Goal: Information Seeking & Learning: Find specific fact

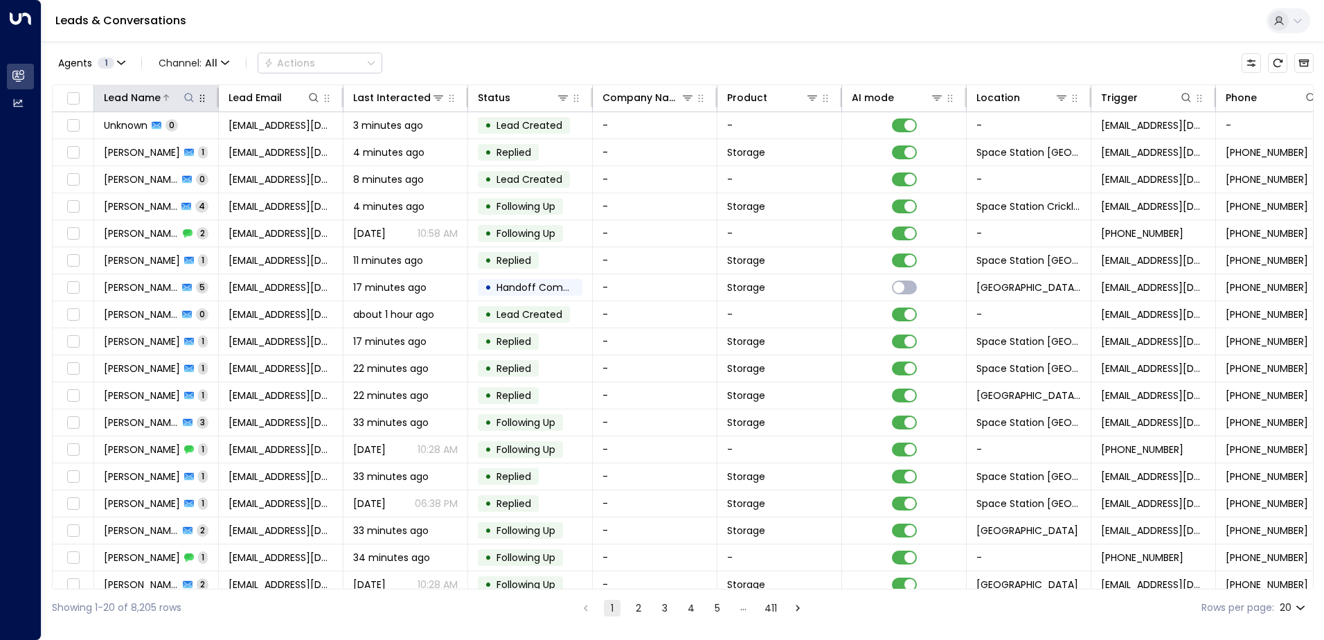
click at [189, 97] on icon at bounding box center [188, 97] width 11 height 11
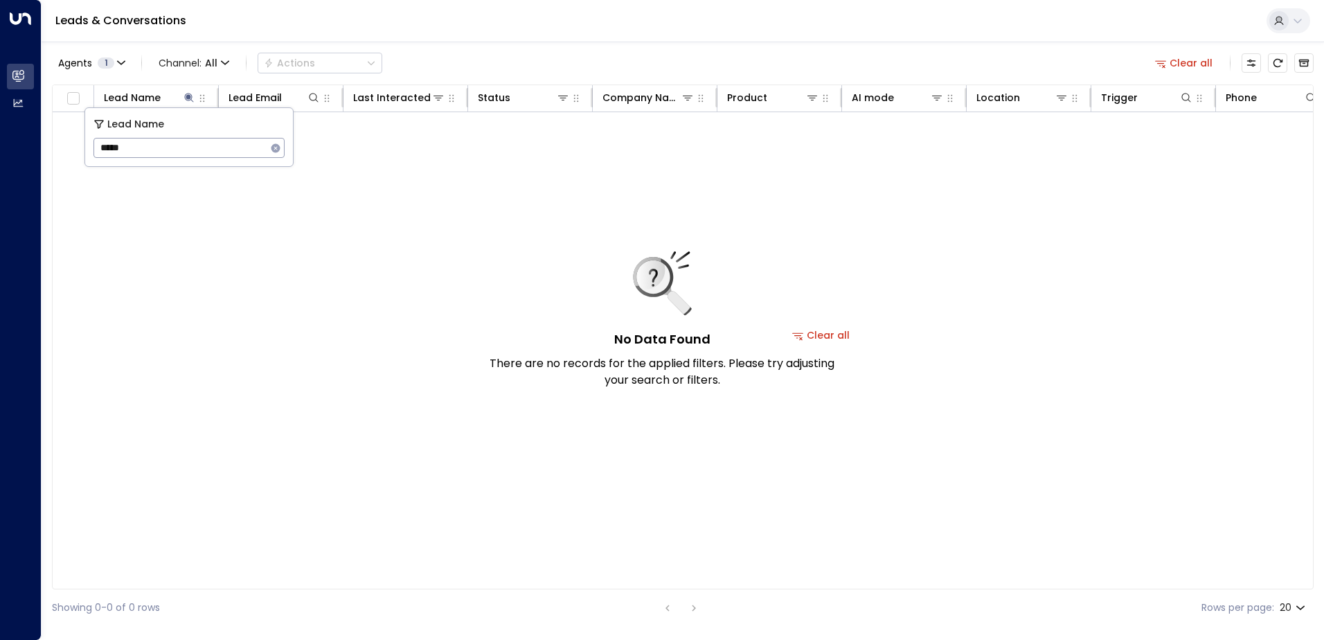
type input "*****"
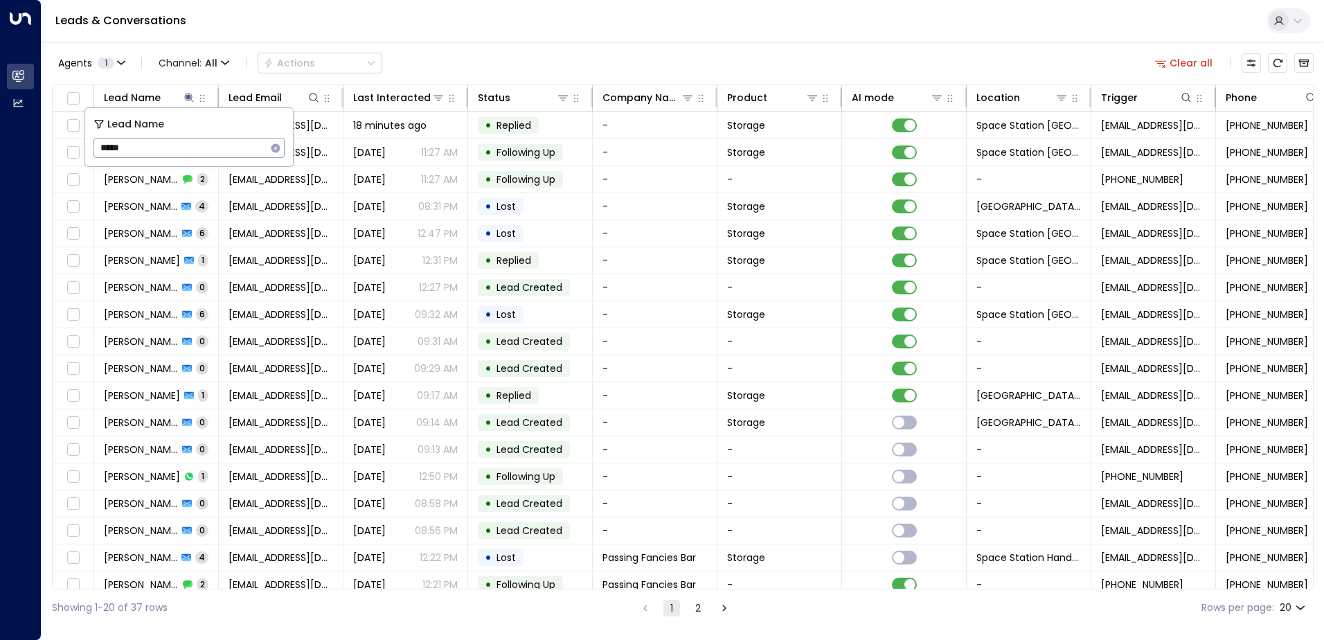
click at [429, 44] on div "Agents 1 Channel: All Actions Clear all Lead Name Lead Email Last Interacted St…" at bounding box center [683, 334] width 1262 height 584
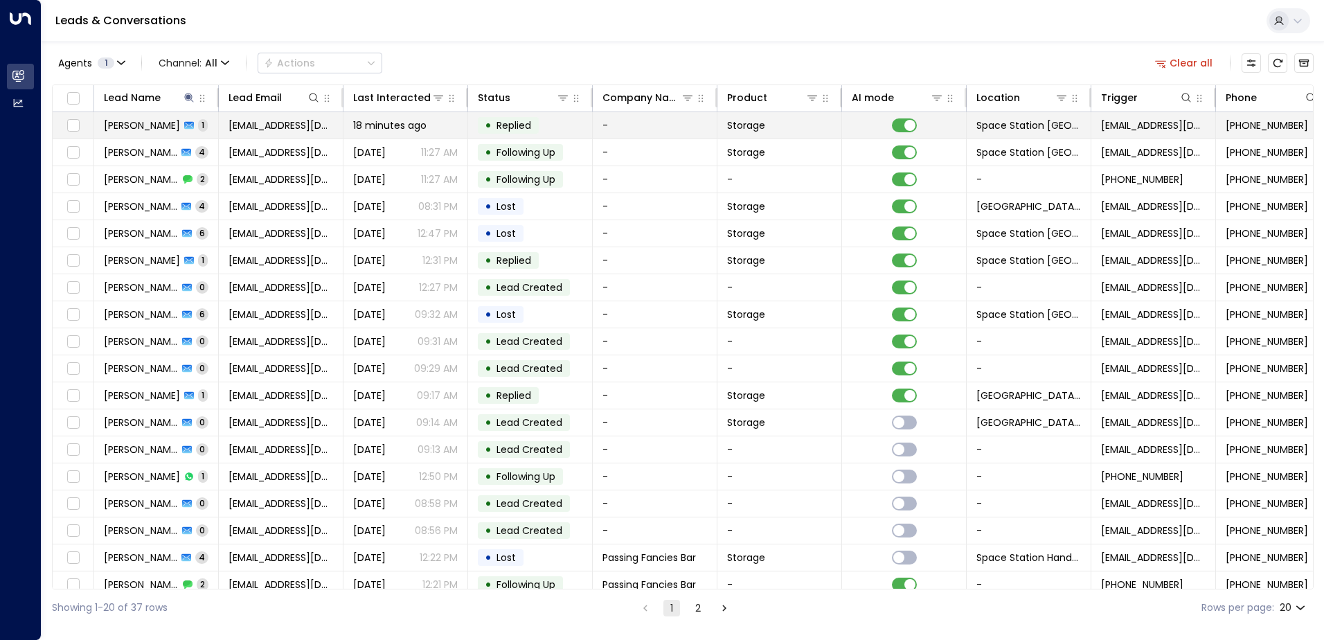
click at [465, 130] on td "18 minutes ago" at bounding box center [405, 125] width 125 height 26
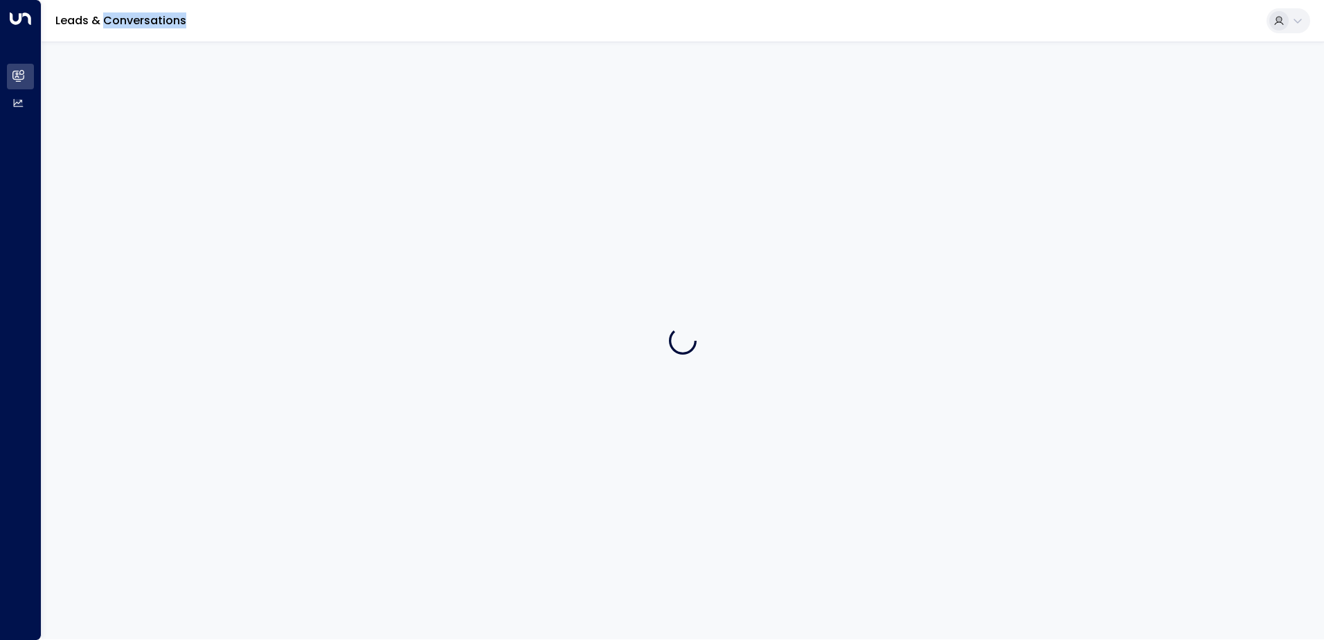
click at [465, 129] on div at bounding box center [683, 341] width 1282 height 598
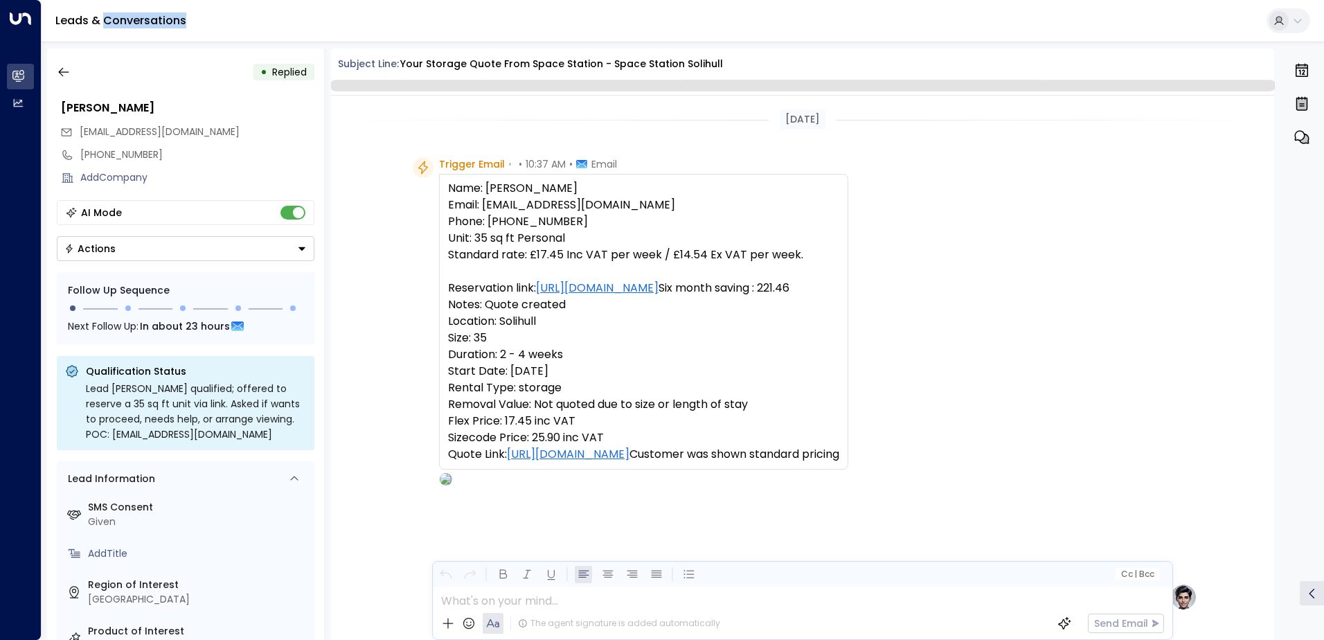
scroll to position [492, 0]
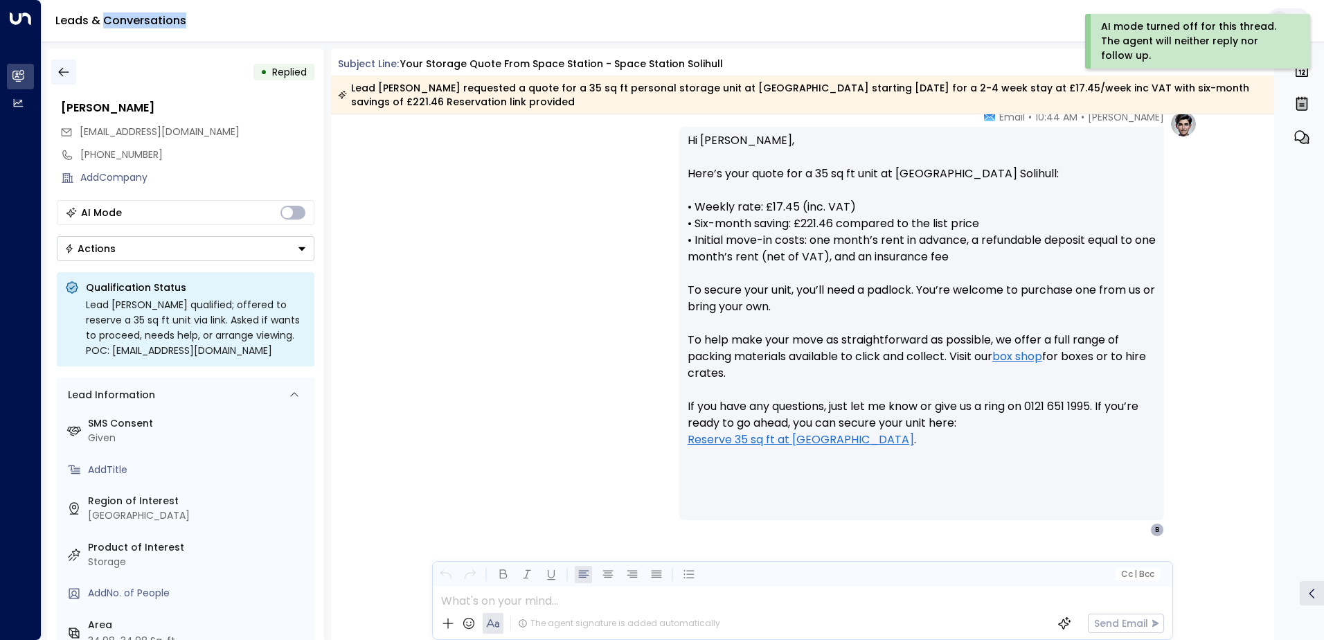
click at [57, 73] on icon "button" at bounding box center [64, 72] width 14 height 14
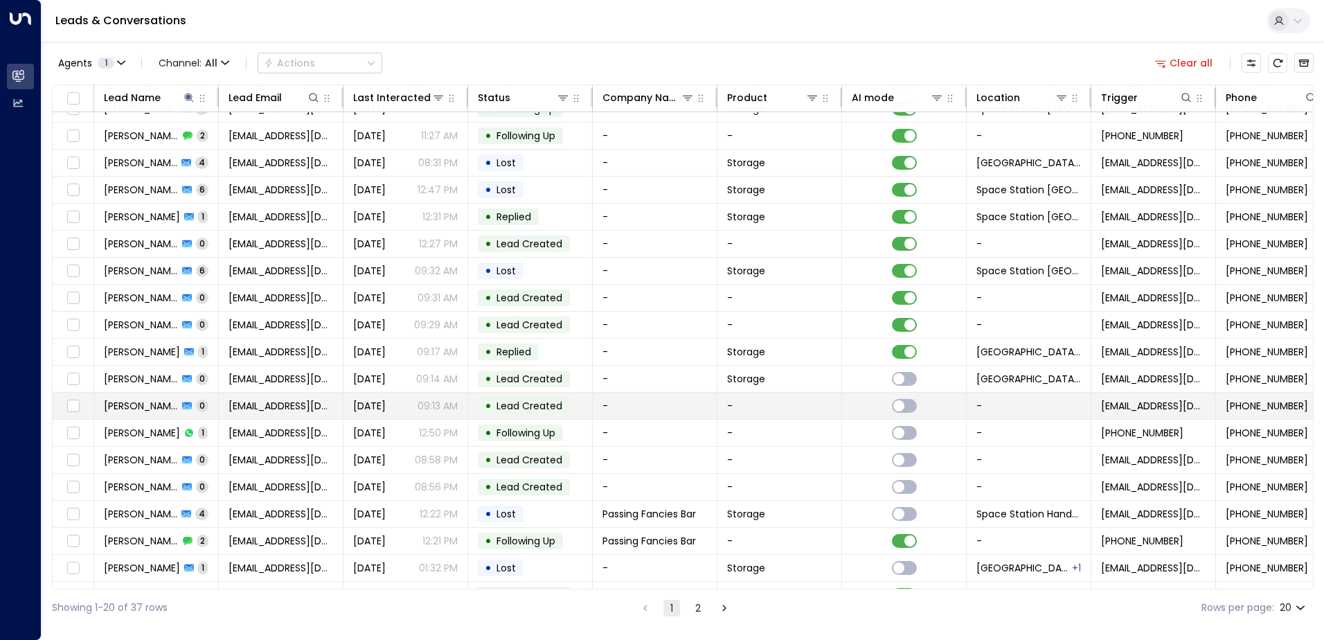
scroll to position [68, 0]
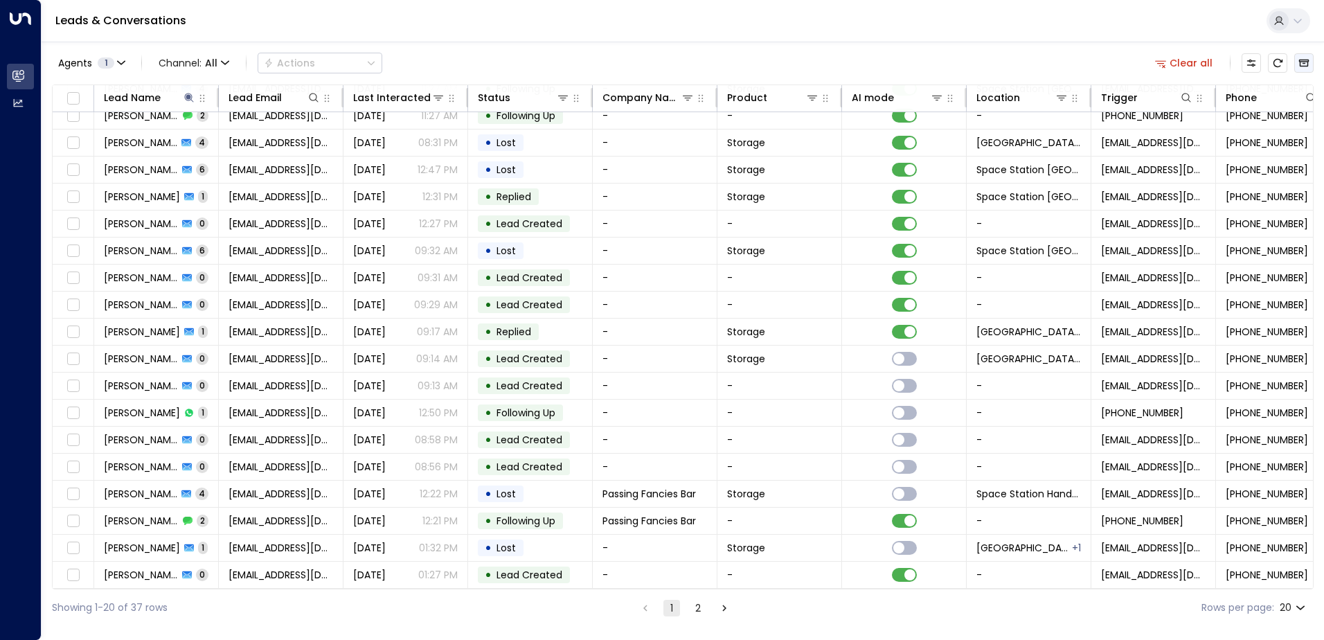
click at [1309, 63] on icon "Archived Leads" at bounding box center [1303, 62] width 11 height 11
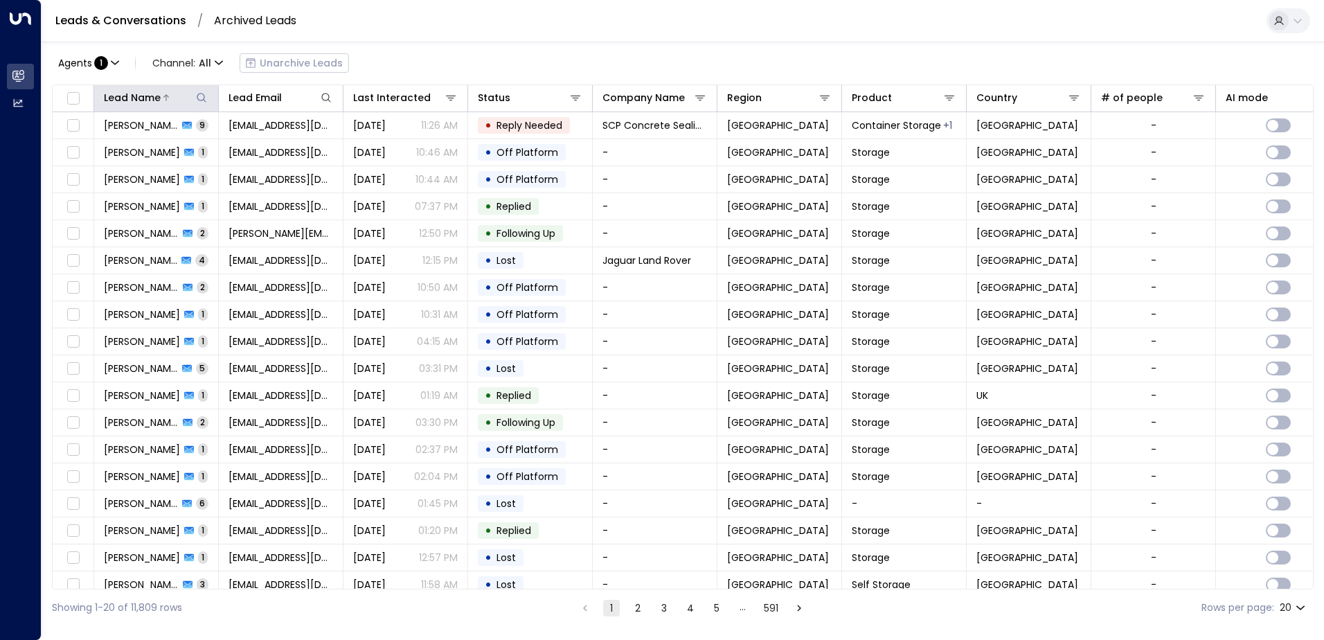
click at [197, 96] on icon at bounding box center [201, 97] width 11 height 11
type input "*****"
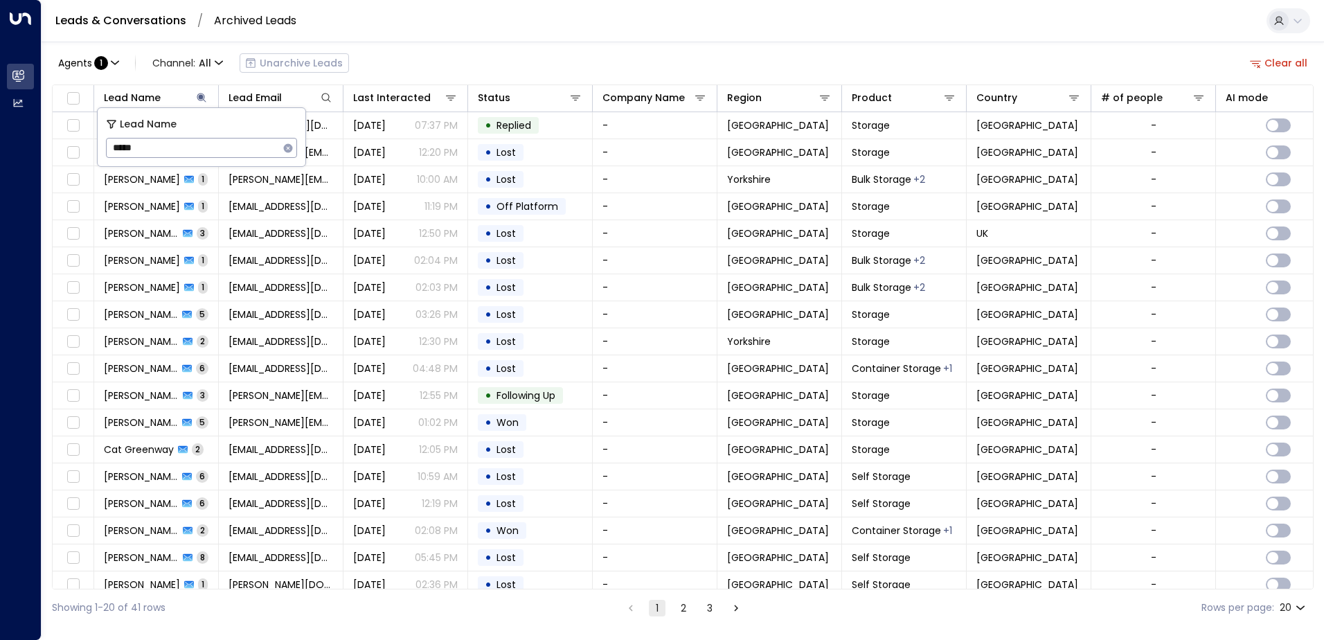
click at [420, 61] on div "Agents : 1 Channel: All Unarchive Leads Clear all" at bounding box center [683, 62] width 1262 height 29
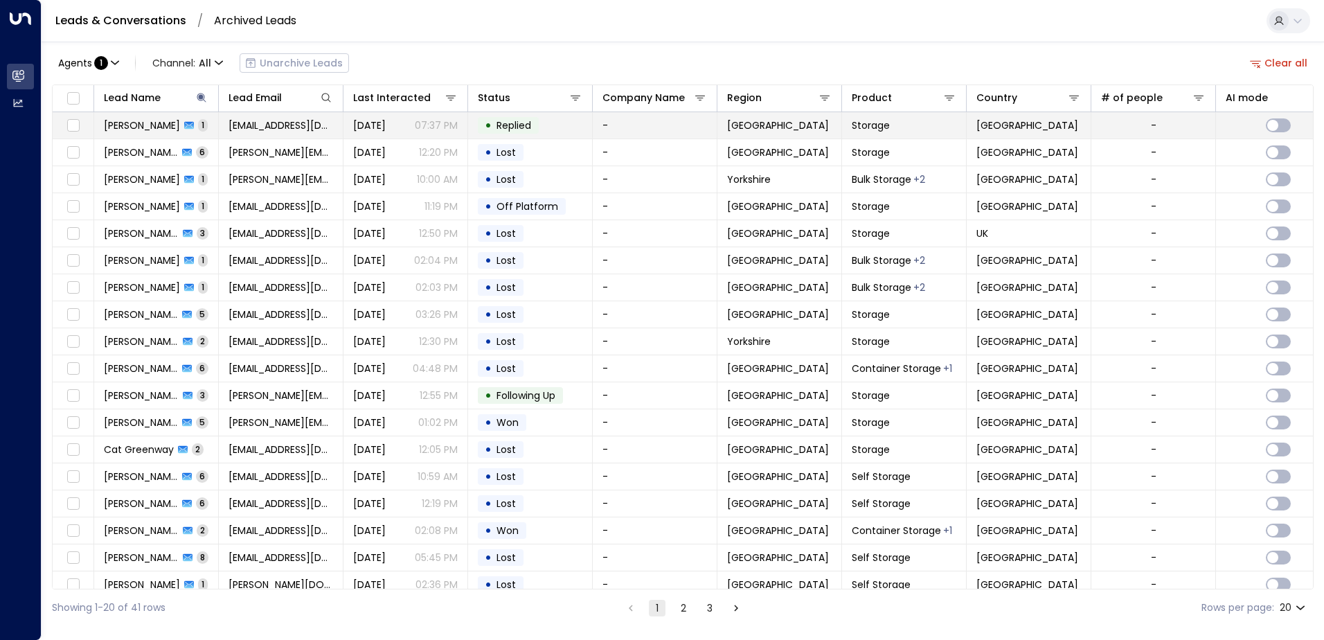
click at [436, 125] on p "07:37 PM" at bounding box center [436, 125] width 43 height 14
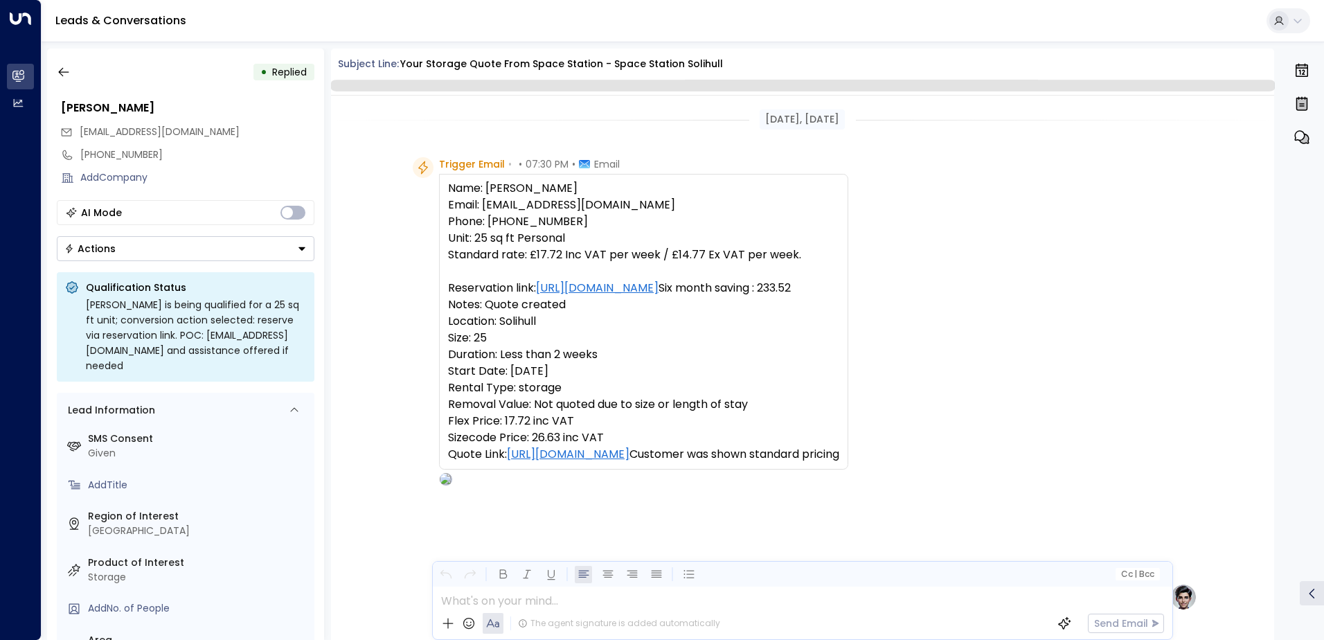
scroll to position [575, 0]
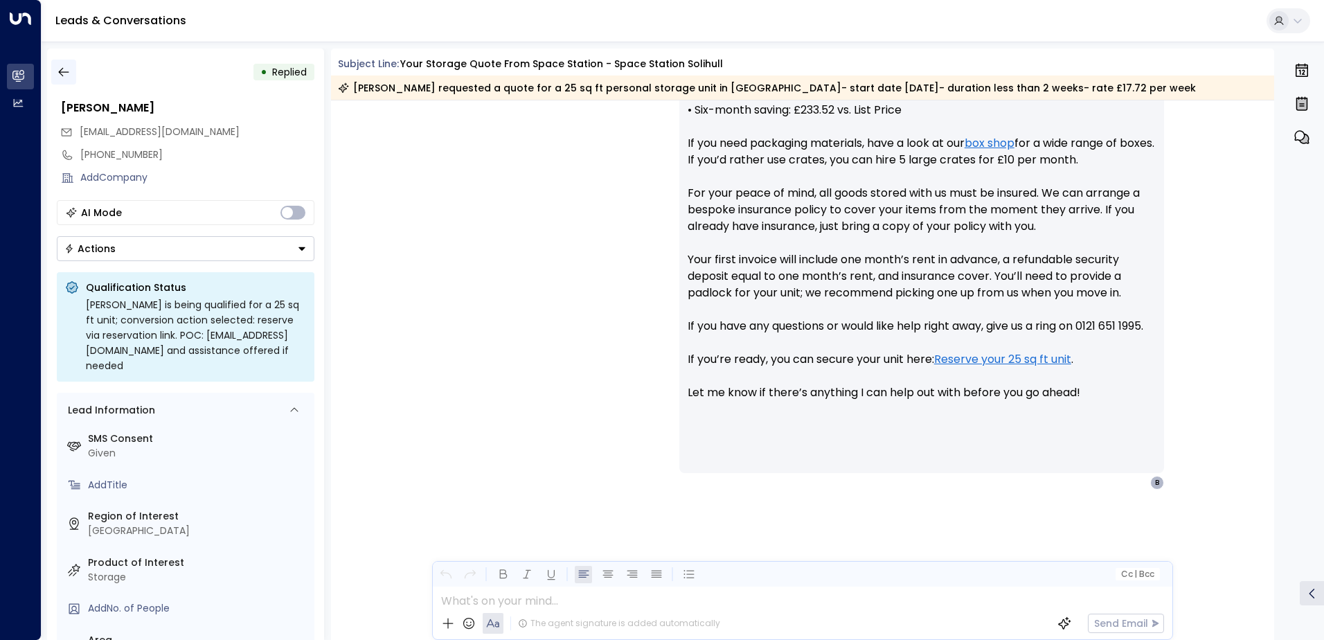
click at [61, 68] on icon "button" at bounding box center [64, 72] width 14 height 14
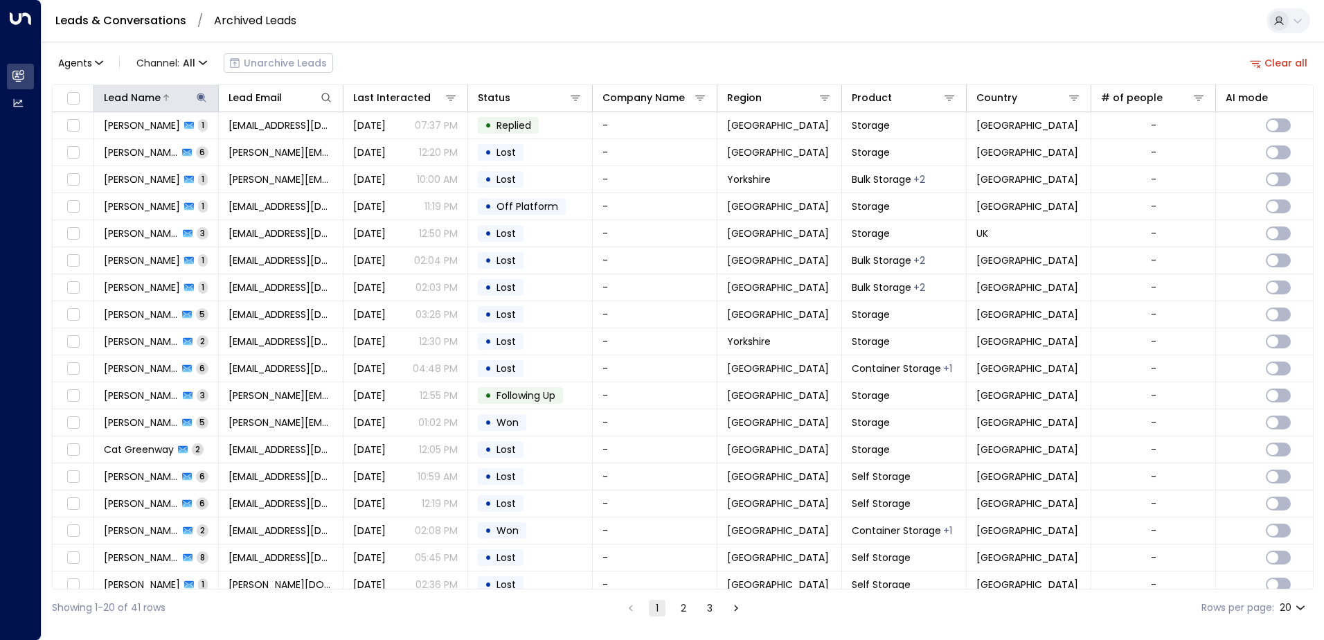
click at [204, 96] on icon at bounding box center [201, 97] width 11 height 11
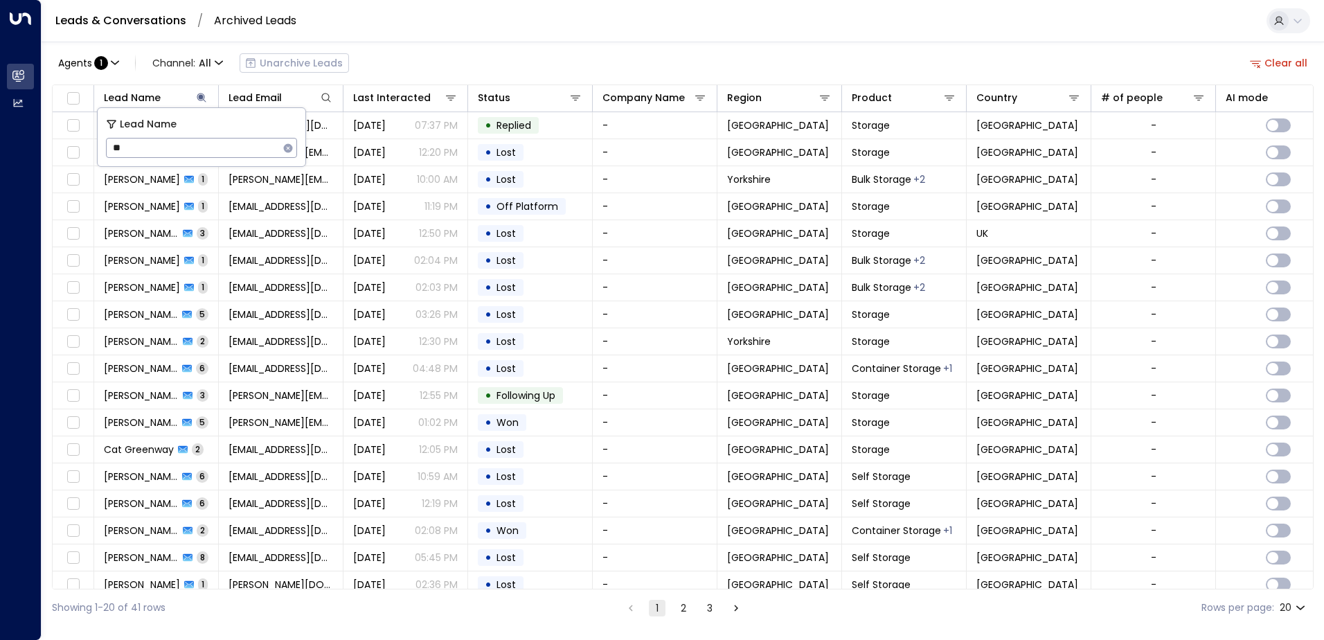
type input "*"
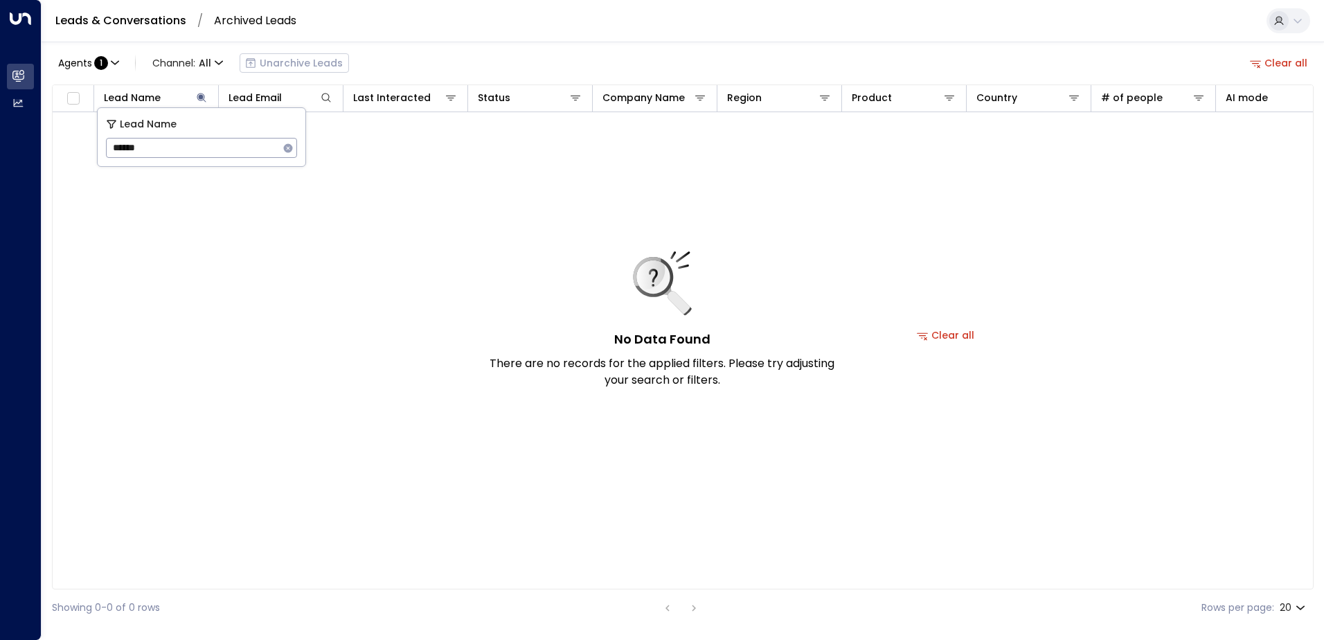
click at [211, 148] on input "******" at bounding box center [192, 148] width 173 height 26
type input "*****"
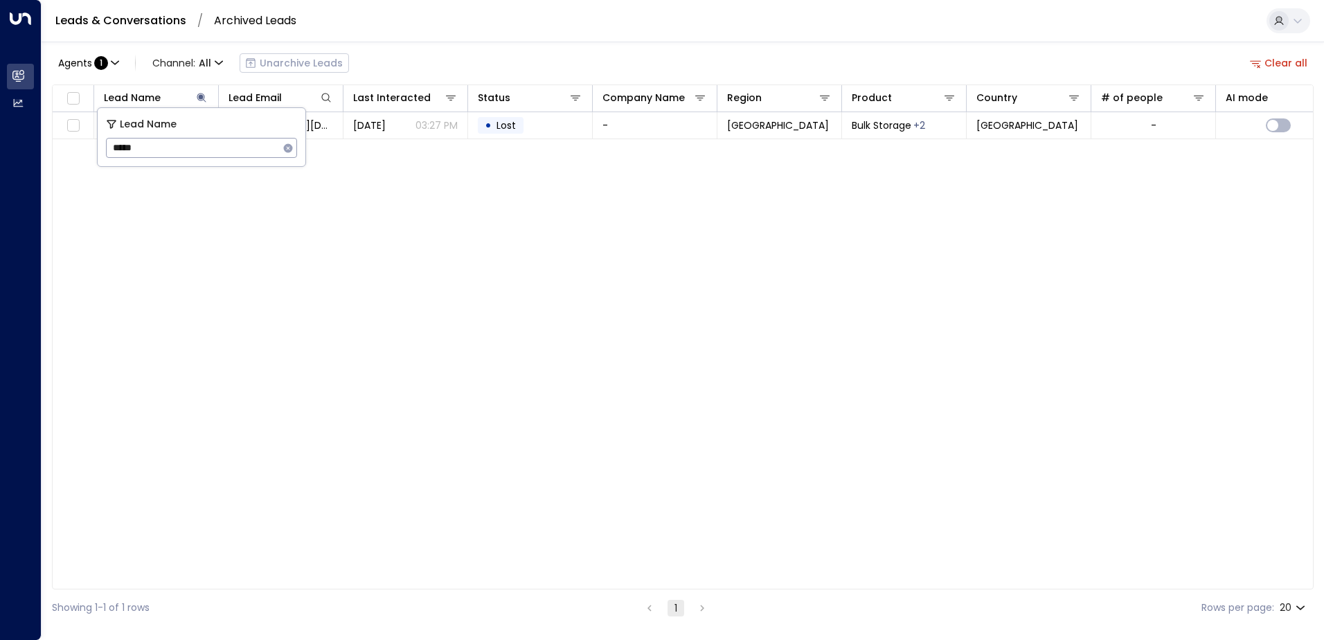
click at [376, 70] on div "Agents : 1 Channel: All Unarchive Leads Clear all" at bounding box center [683, 62] width 1262 height 29
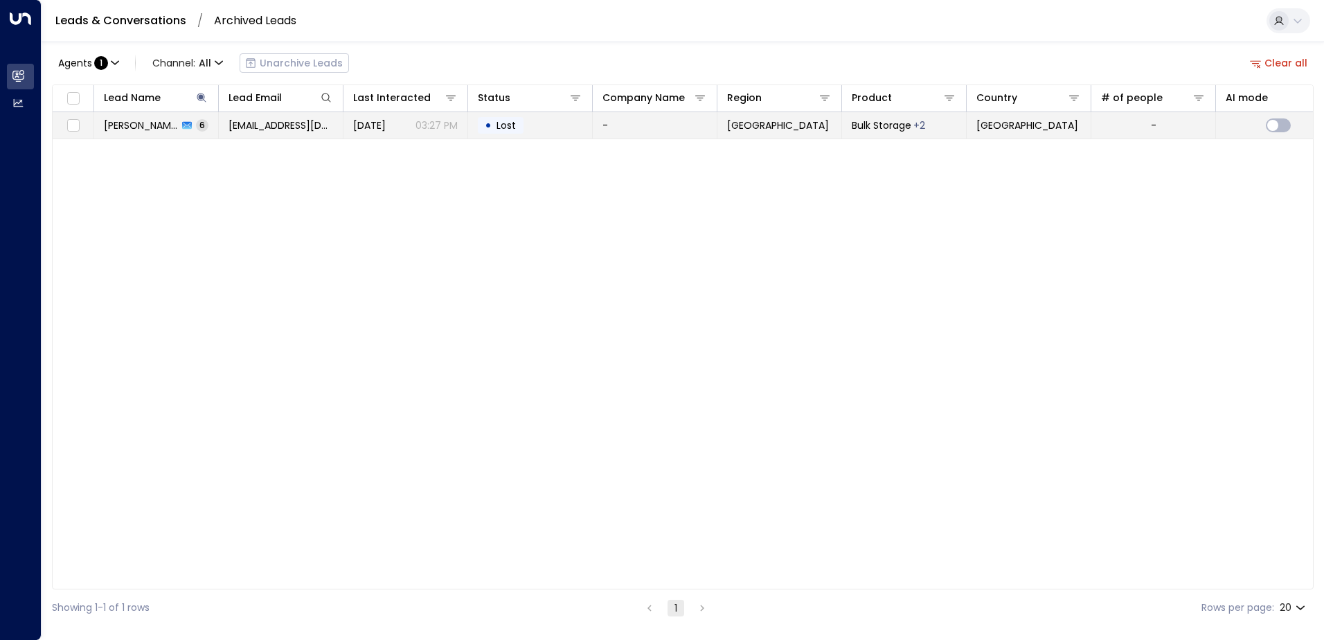
click at [304, 127] on span "charlottecoles@dencothermal.com" at bounding box center [280, 125] width 105 height 14
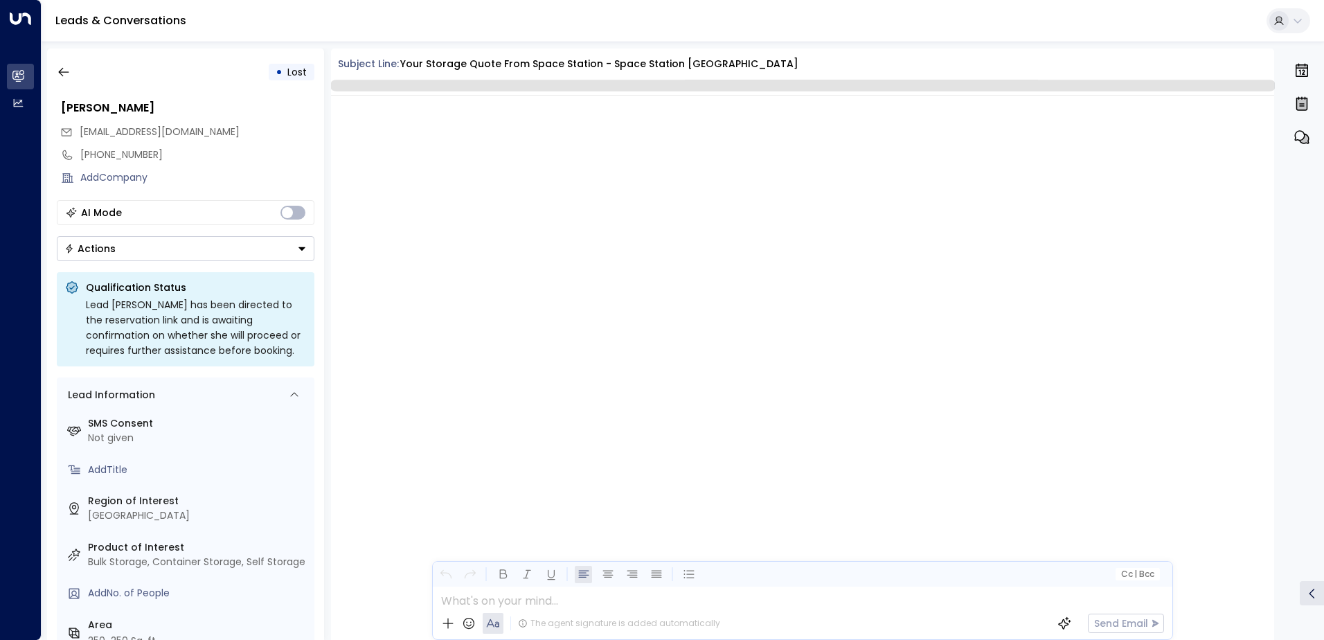
scroll to position [2873, 0]
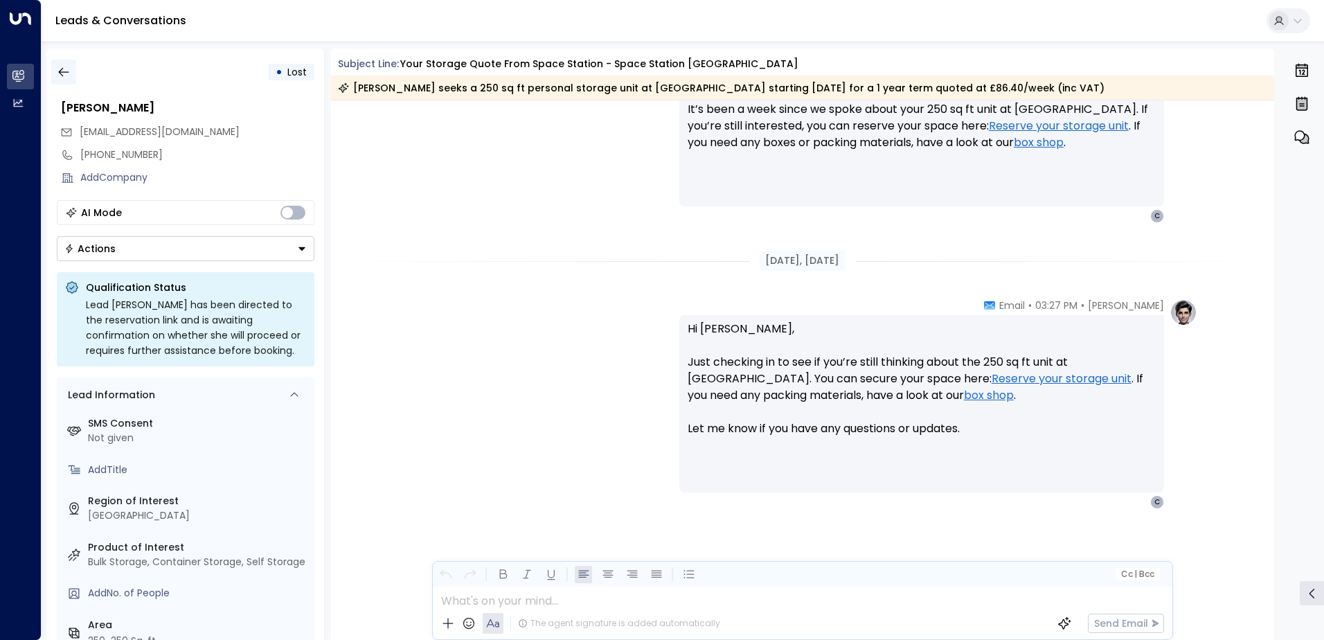
click at [60, 69] on icon "button" at bounding box center [64, 72] width 14 height 14
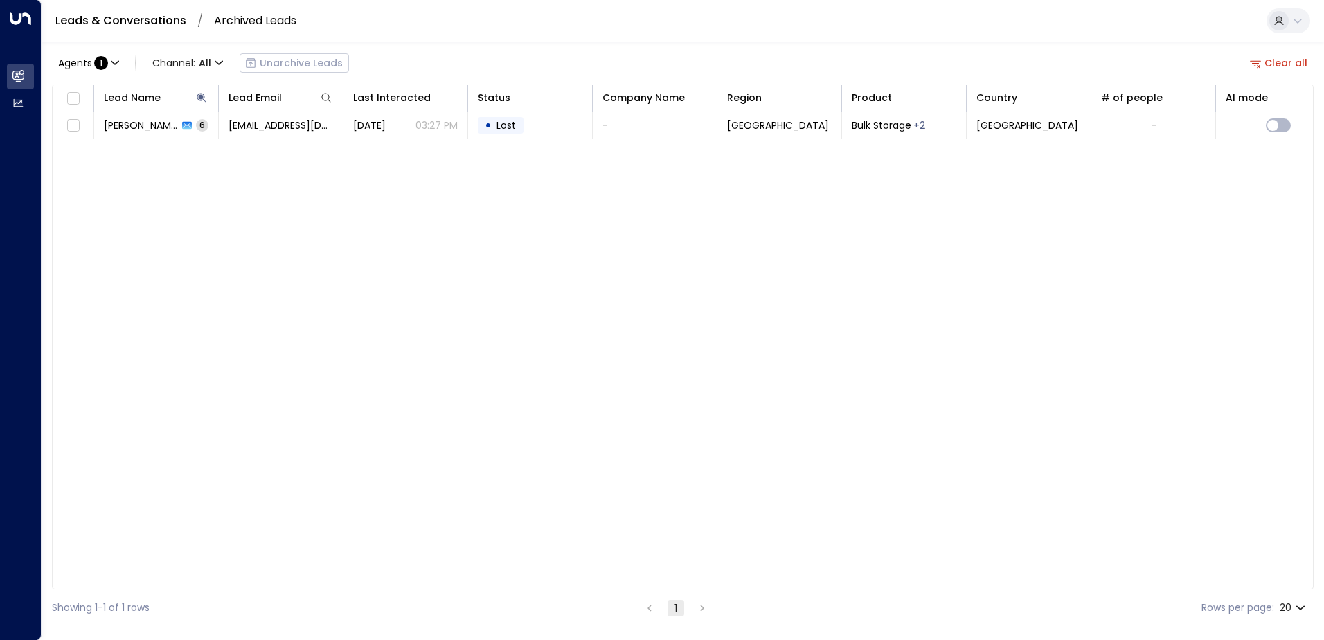
click at [1280, 64] on button "Clear all" at bounding box center [1278, 62] width 69 height 19
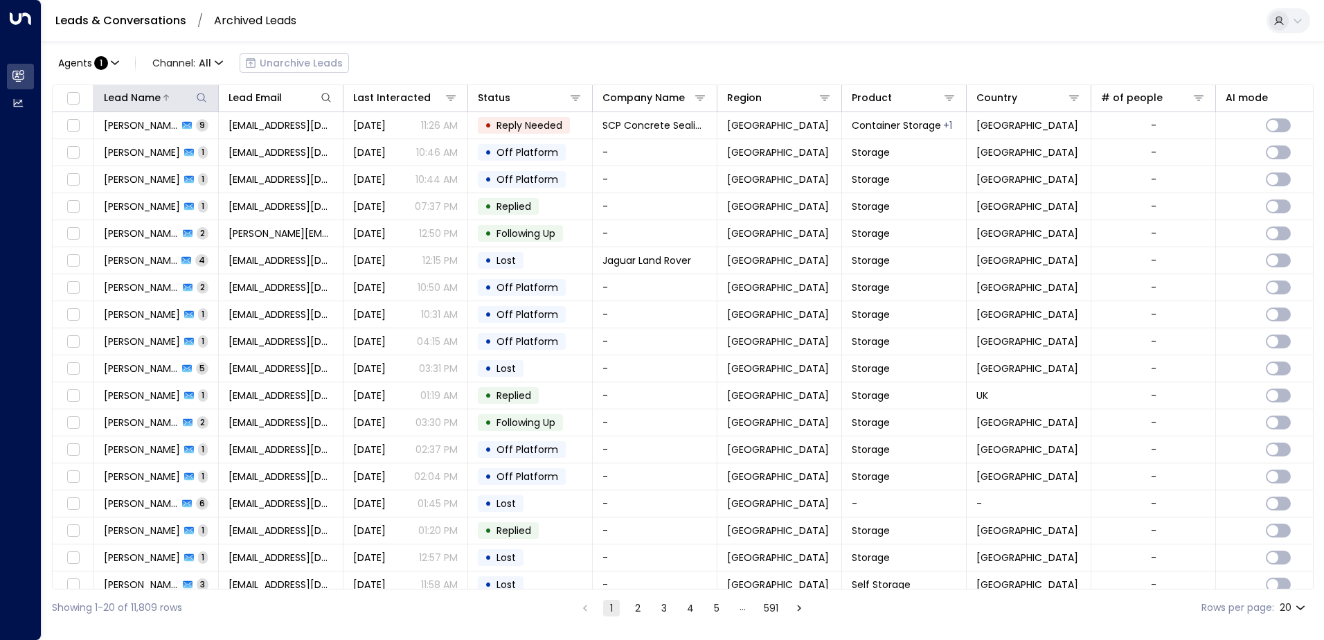
click at [192, 95] on div at bounding box center [185, 98] width 48 height 14
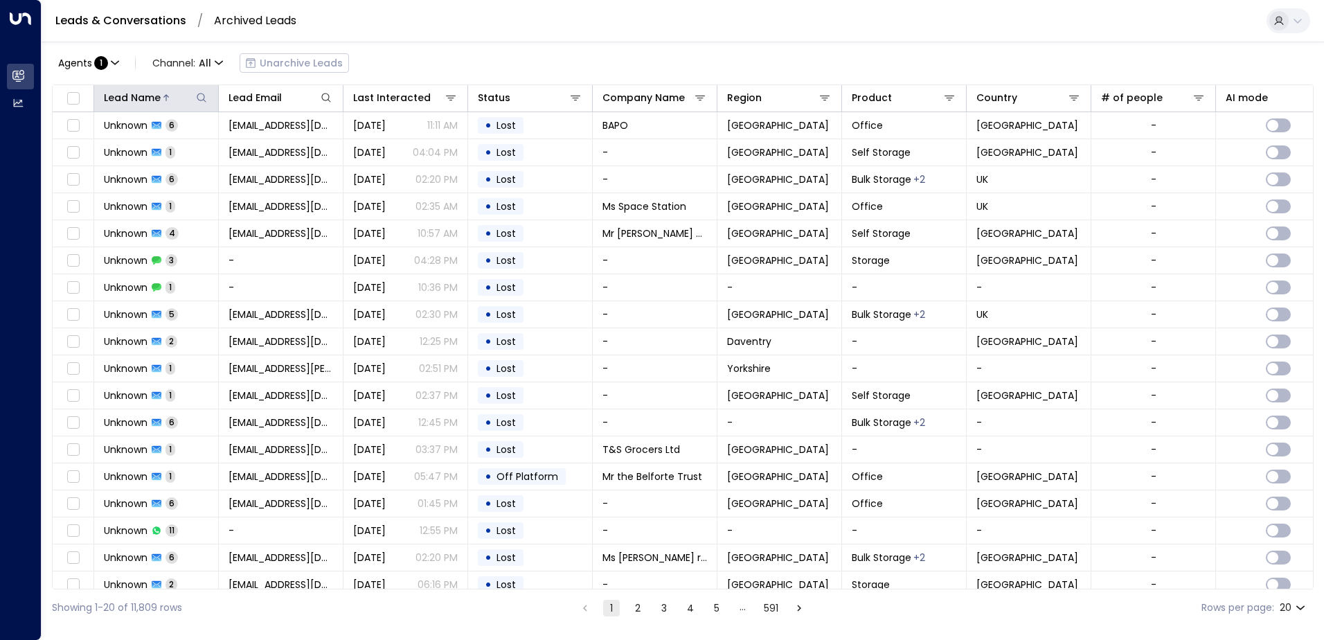
click at [202, 100] on icon at bounding box center [201, 97] width 11 height 11
type input "*****"
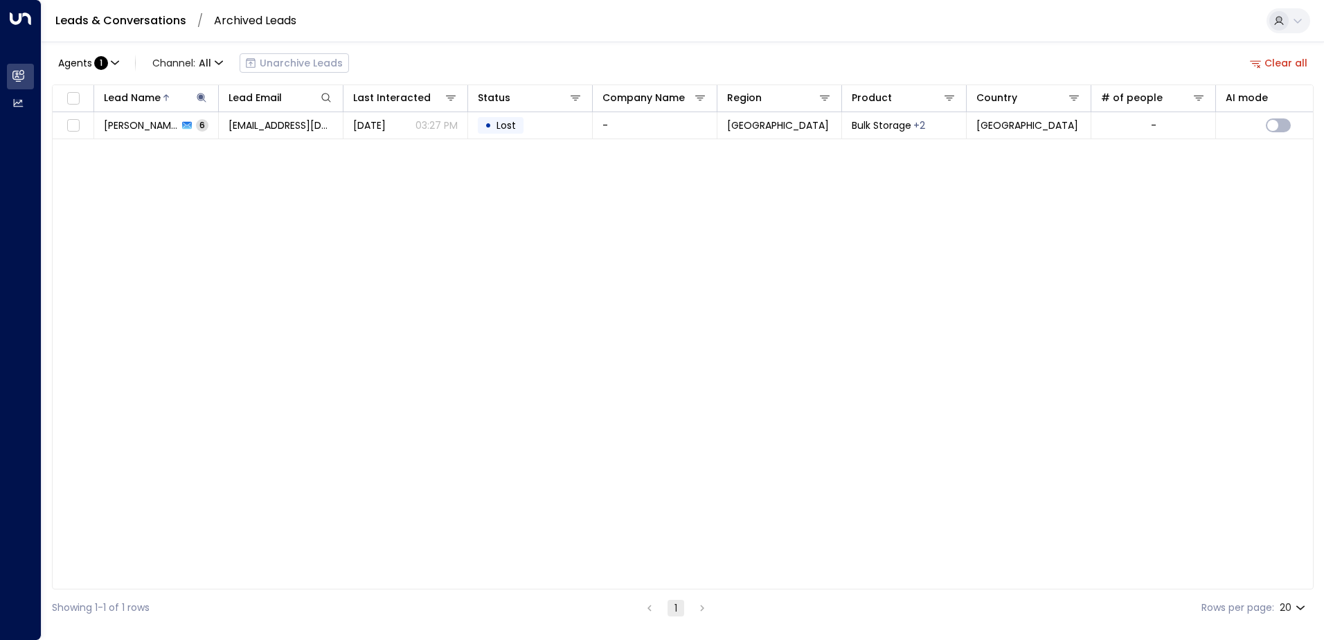
click at [458, 60] on div "Agents : 1 Channel: All Unarchive Leads Clear all" at bounding box center [683, 62] width 1262 height 29
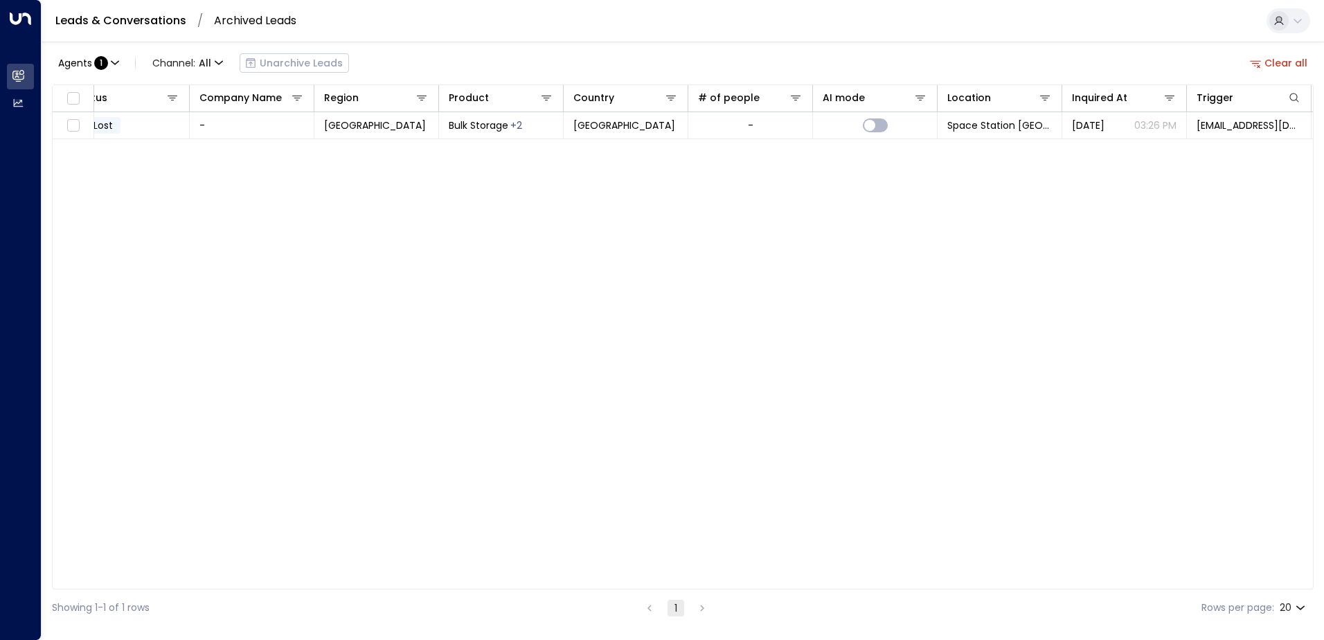
scroll to position [0, 421]
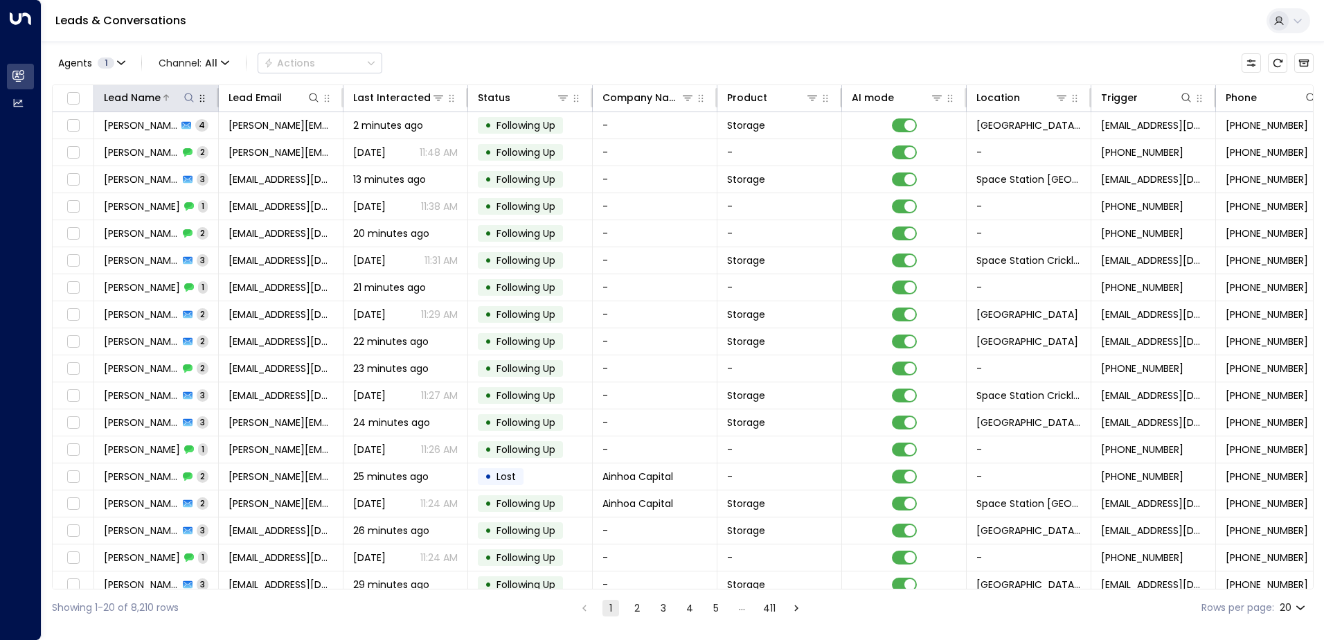
click at [189, 96] on icon at bounding box center [188, 97] width 11 height 11
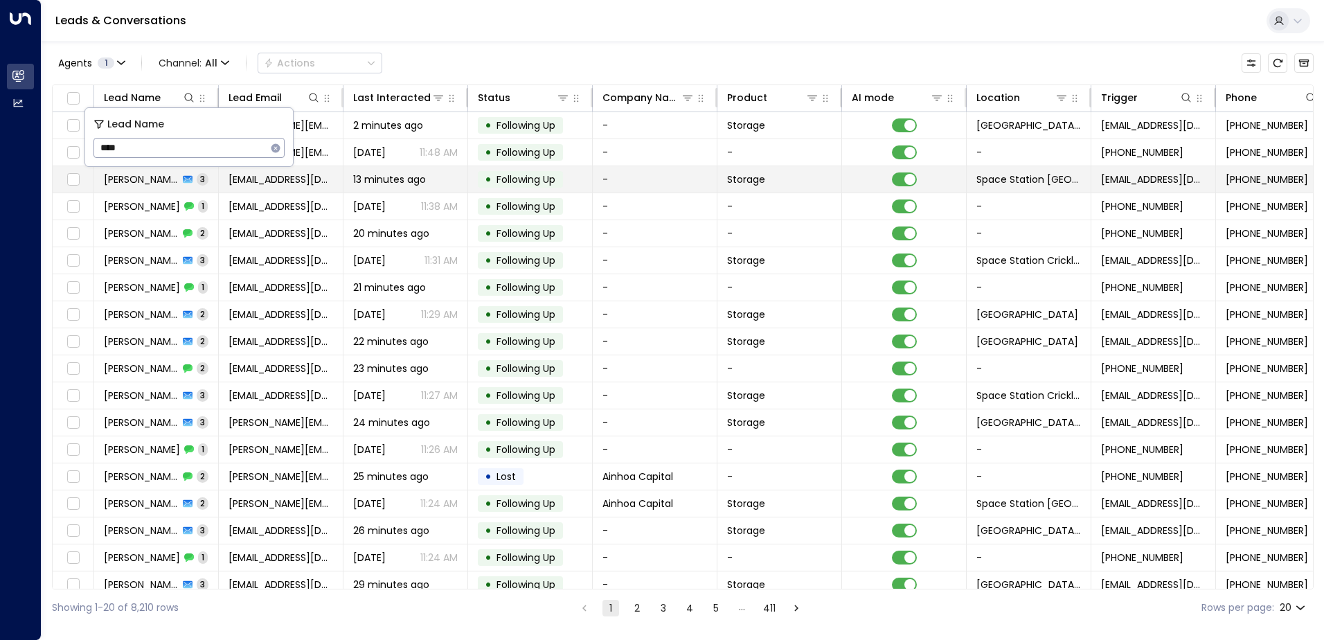
type input "*****"
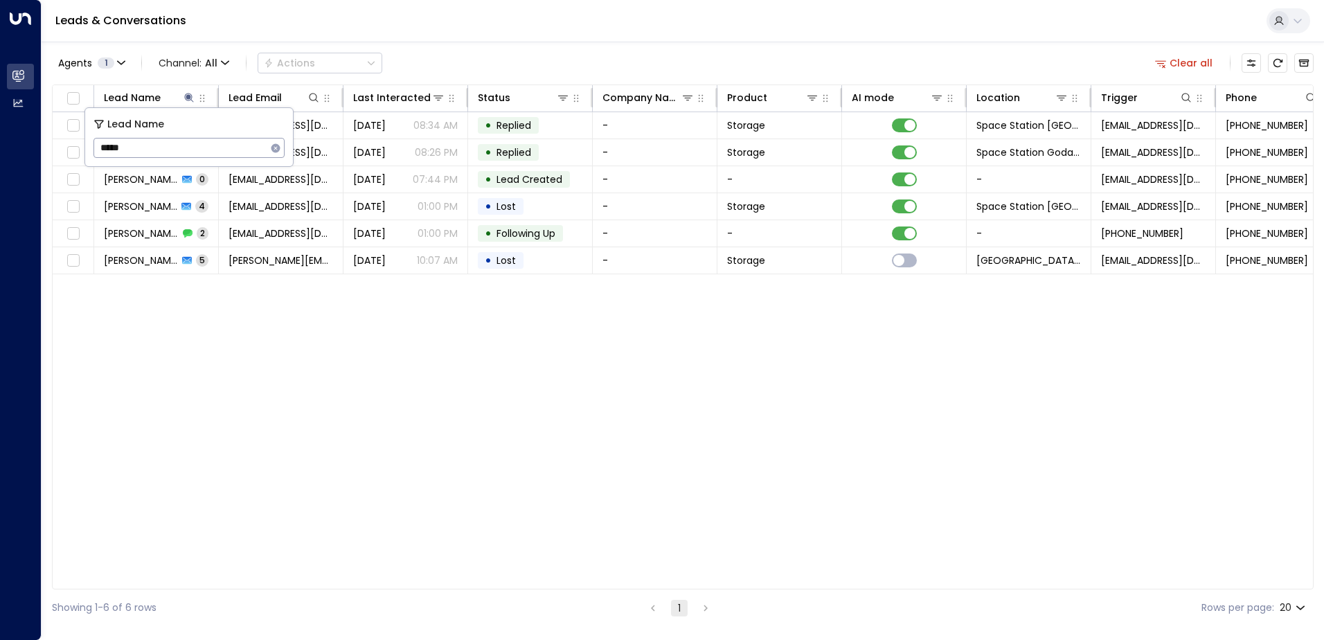
click at [358, 377] on div "Lead Name Lead Email Last Interacted Status Company Name Product AI mode Locati…" at bounding box center [683, 336] width 1262 height 505
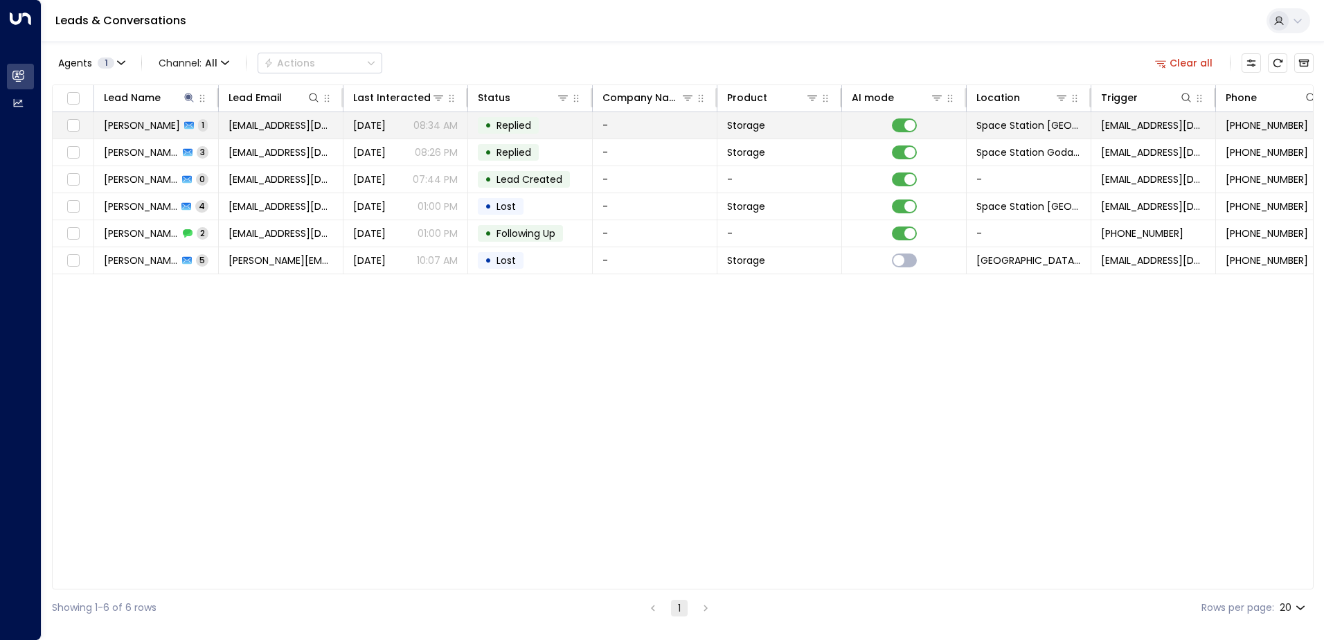
click at [421, 119] on p "08:34 AM" at bounding box center [435, 125] width 44 height 14
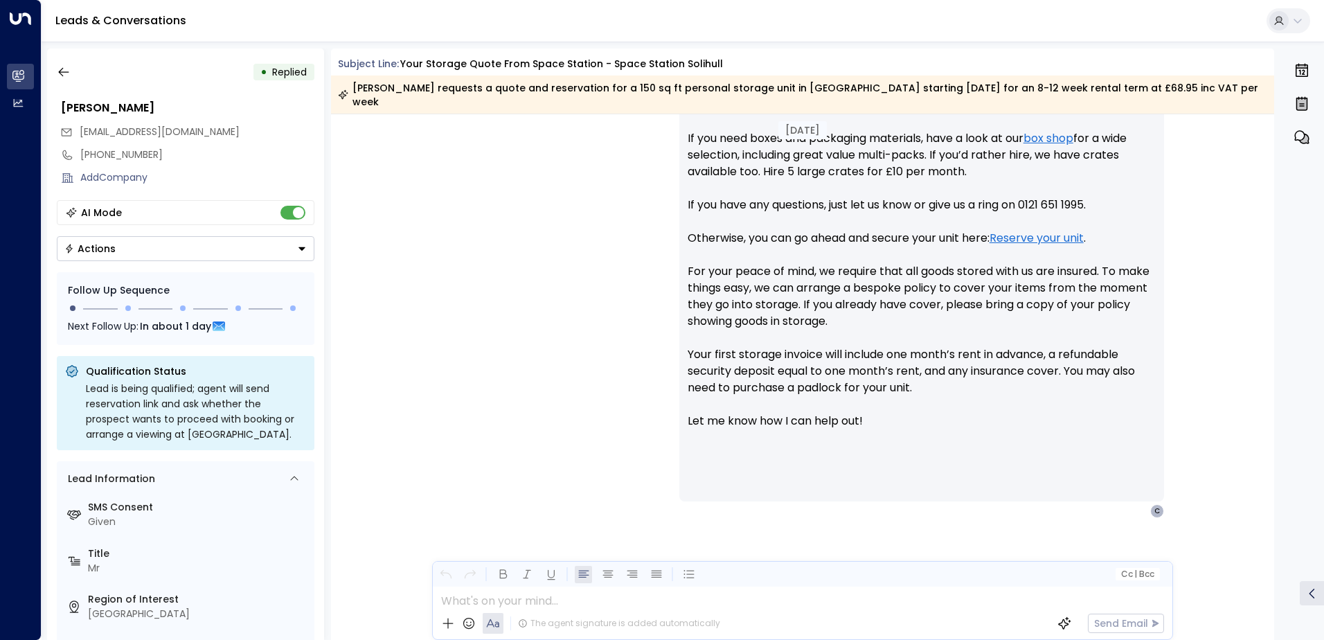
scroll to position [663, 0]
